Goal: Find specific page/section: Find specific page/section

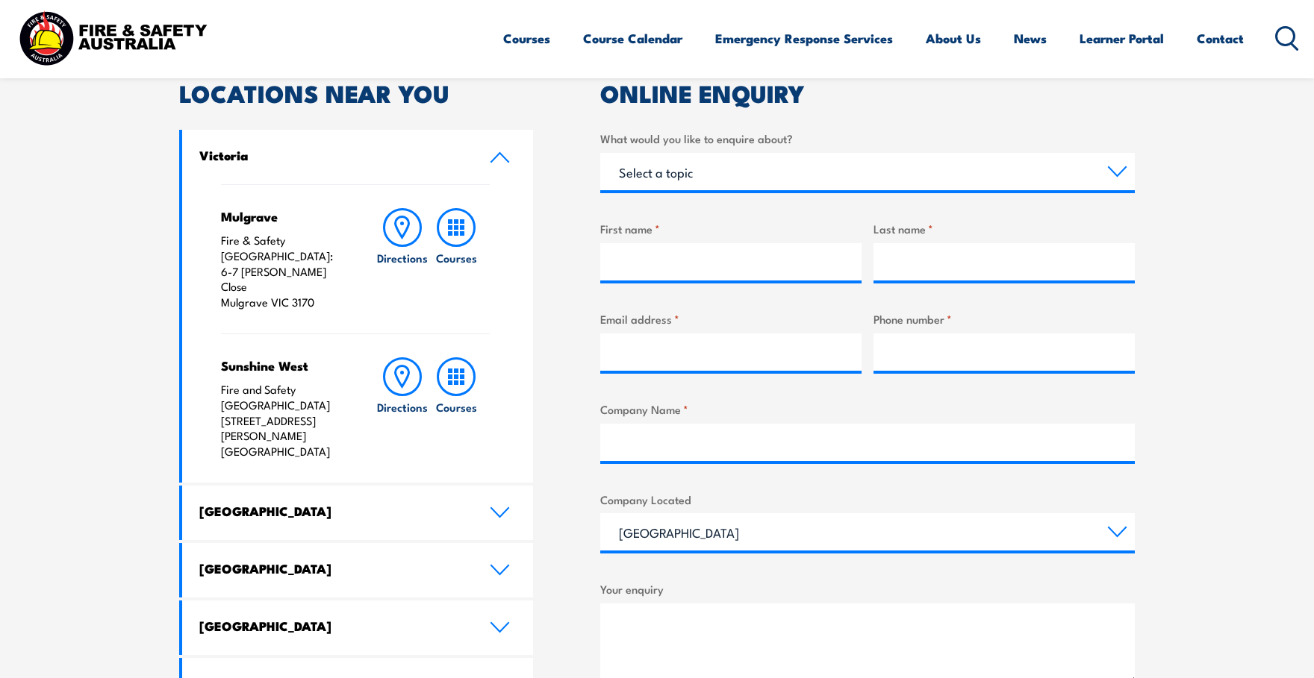
scroll to position [498, 0]
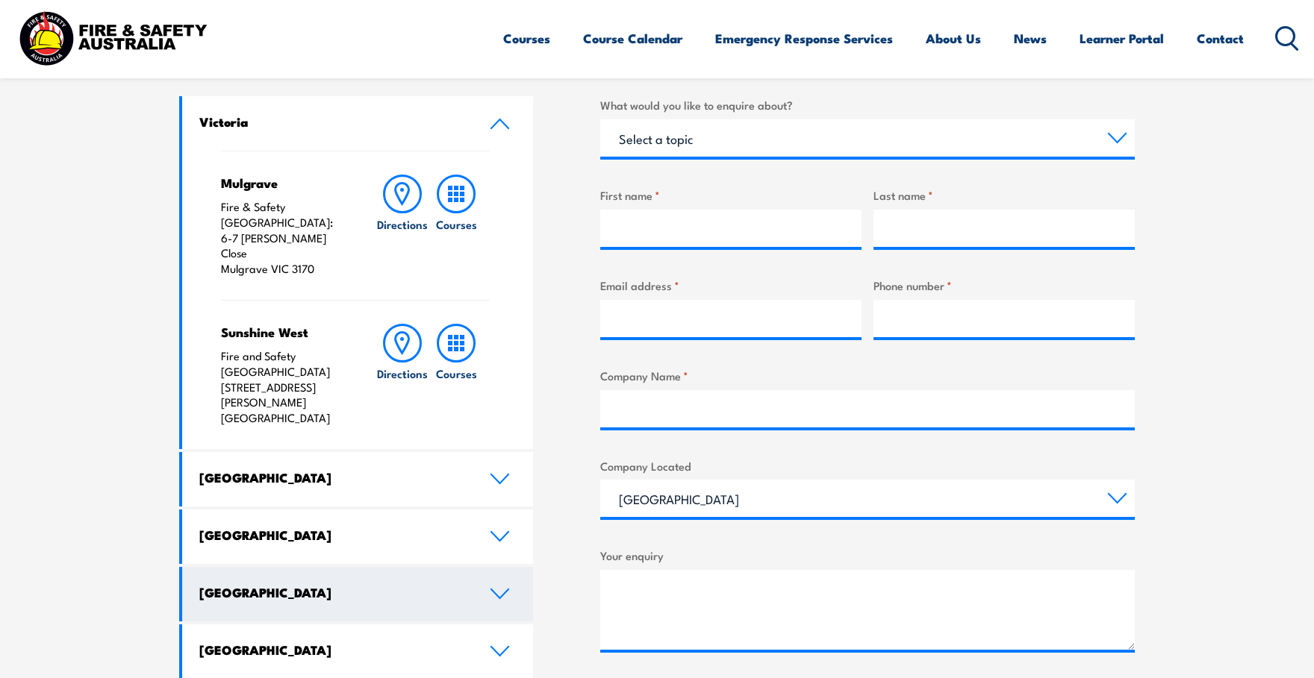
click at [506, 590] on icon at bounding box center [499, 594] width 17 height 9
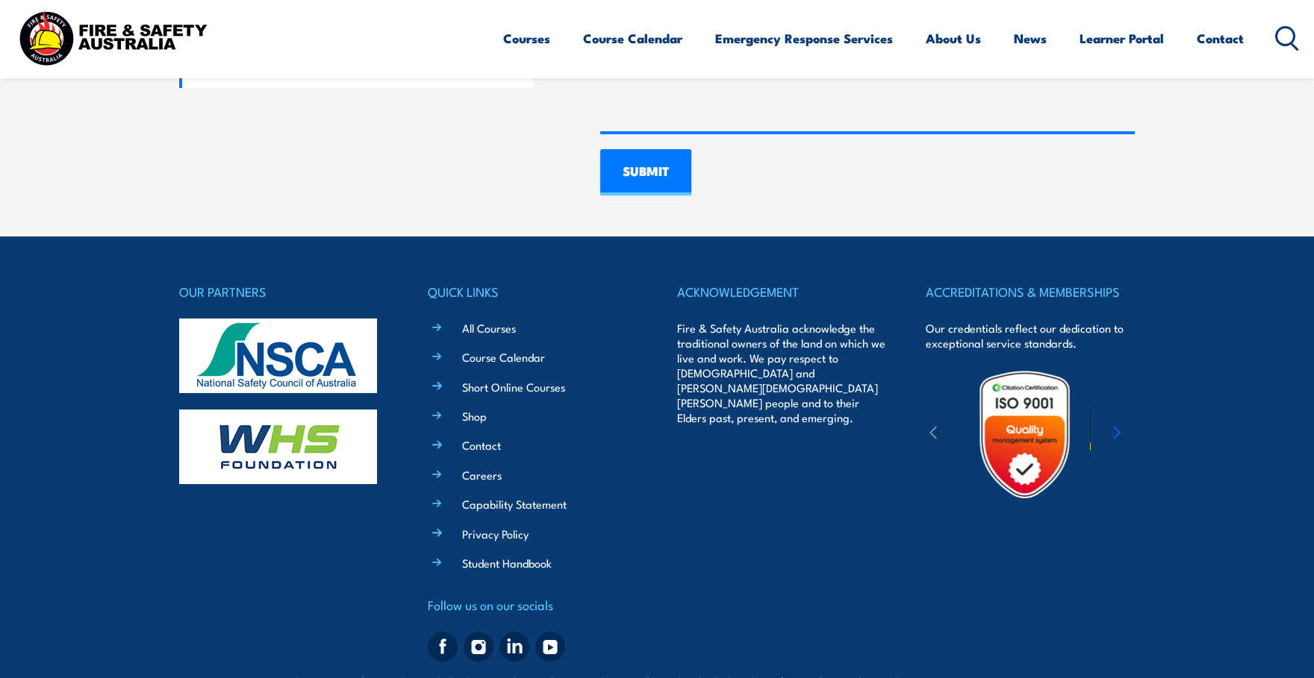
scroll to position [1162, 0]
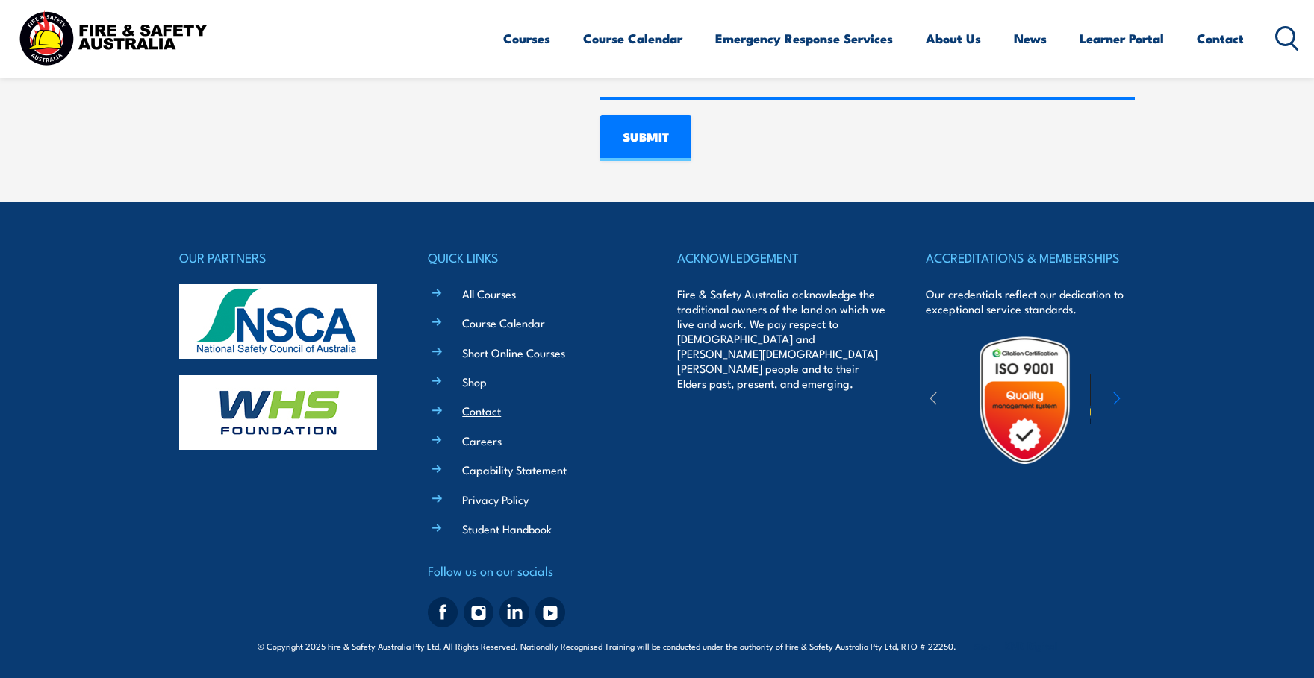
click at [481, 409] on link "Contact" at bounding box center [481, 411] width 39 height 16
